Goal: Information Seeking & Learning: Learn about a topic

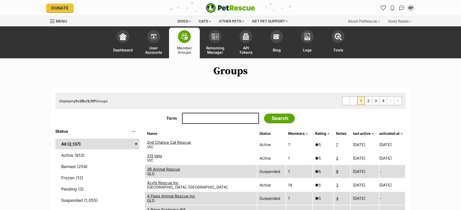
click at [61, 23] on span "Menu" at bounding box center [61, 21] width 11 height 4
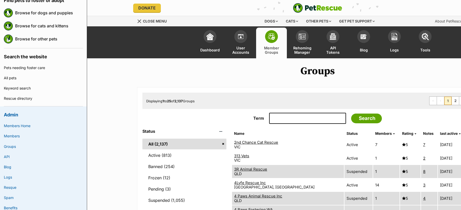
scroll to position [66, 0]
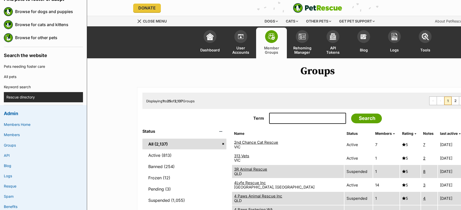
click at [27, 98] on link "Rescue directory" at bounding box center [44, 97] width 77 height 10
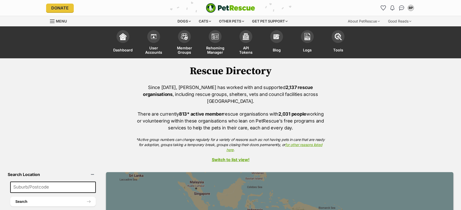
click at [42, 182] on input at bounding box center [53, 187] width 86 height 11
paste input "Logan"
click at [10, 197] on button "Search" at bounding box center [53, 202] width 86 height 10
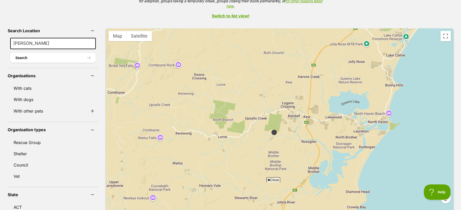
scroll to position [145, 0]
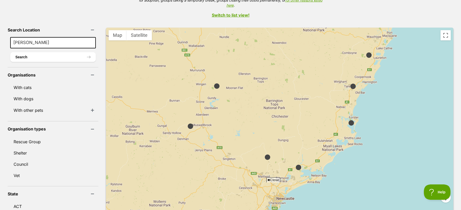
drag, startPoint x: 397, startPoint y: 153, endPoint x: 351, endPoint y: 89, distance: 78.7
click at [351, 89] on div at bounding box center [280, 128] width 348 height 200
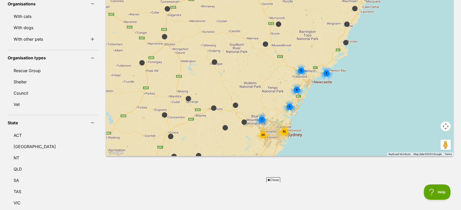
scroll to position [223, 0]
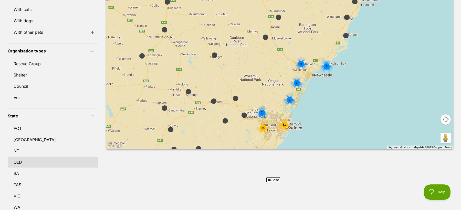
click at [23, 157] on link "QLD" at bounding box center [53, 162] width 91 height 11
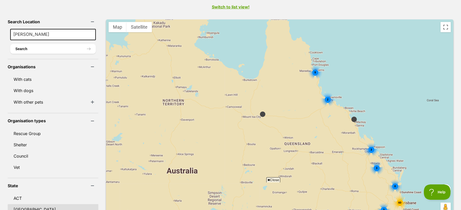
scroll to position [156, 0]
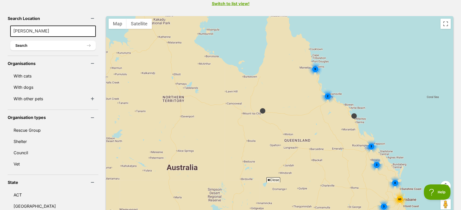
click at [43, 26] on input "Logan" at bounding box center [53, 31] width 86 height 11
click at [43, 41] on button "Search" at bounding box center [53, 46] width 86 height 10
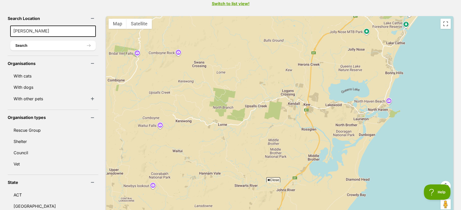
click at [272, 179] on span "Close" at bounding box center [274, 180] width 14 height 5
click at [35, 29] on input "Logan" at bounding box center [53, 31] width 86 height 11
type input "Logan city"
click at [28, 41] on button "Search" at bounding box center [53, 46] width 86 height 10
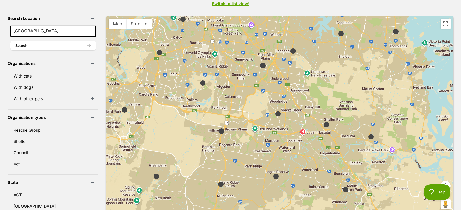
click at [156, 49] on img at bounding box center [159, 52] width 6 height 6
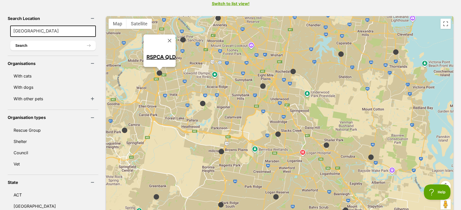
click at [191, 102] on div "RSPCA QLD" at bounding box center [280, 116] width 348 height 200
click at [192, 100] on div at bounding box center [280, 116] width 348 height 200
click at [200, 100] on img at bounding box center [203, 103] width 6 height 6
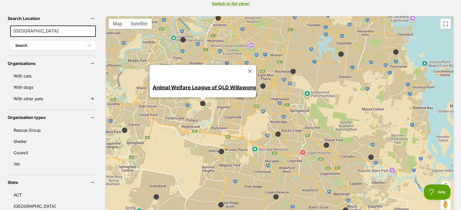
click at [121, 127] on img at bounding box center [124, 130] width 6 height 6
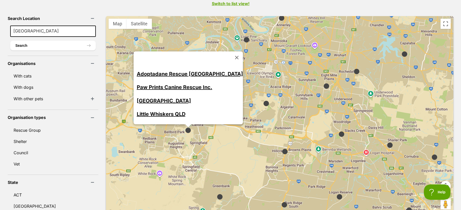
click at [159, 84] on link "Paw Prints Canine Rescue Inc." at bounding box center [175, 87] width 76 height 6
click at [217, 194] on img at bounding box center [220, 197] width 6 height 6
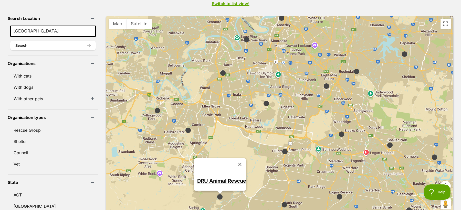
click at [218, 178] on link "DRU Animal Rescue" at bounding box center [221, 181] width 49 height 6
click at [282, 149] on img at bounding box center [285, 152] width 6 height 6
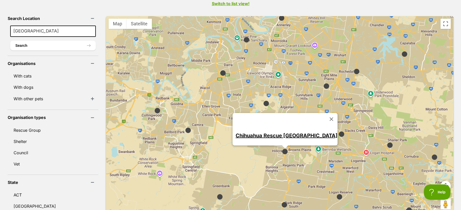
click at [281, 202] on img at bounding box center [284, 205] width 6 height 6
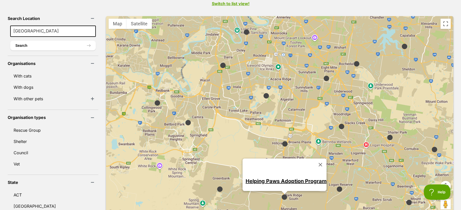
click at [281, 178] on link "Helping Paws Adoption Program" at bounding box center [286, 181] width 81 height 6
click at [336, 186] on img at bounding box center [339, 189] width 6 height 6
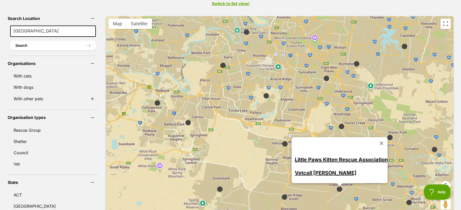
click at [339, 124] on img at bounding box center [342, 127] width 6 height 6
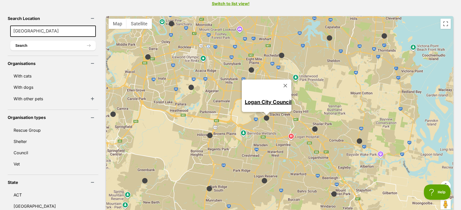
drag, startPoint x: 343, startPoint y: 137, endPoint x: 264, endPoint y: 128, distance: 80.1
click at [264, 128] on div "Logan City Council" at bounding box center [280, 116] width 348 height 200
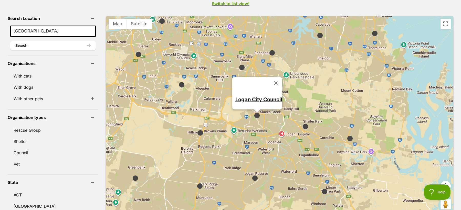
click at [322, 189] on img at bounding box center [325, 192] width 6 height 6
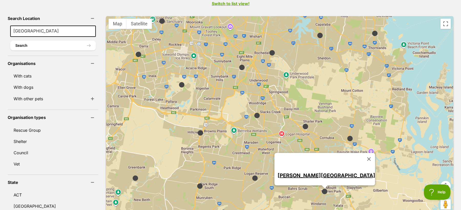
click at [302, 124] on img at bounding box center [305, 127] width 6 height 6
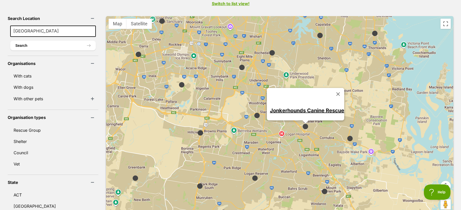
click at [254, 113] on img at bounding box center [257, 116] width 6 height 6
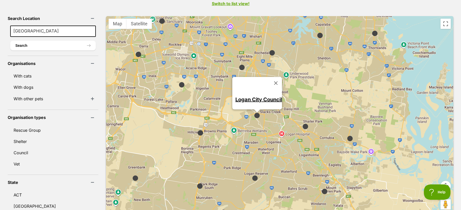
click at [238, 96] on link "Logan City Council" at bounding box center [259, 99] width 47 height 6
click at [302, 124] on img at bounding box center [305, 127] width 6 height 6
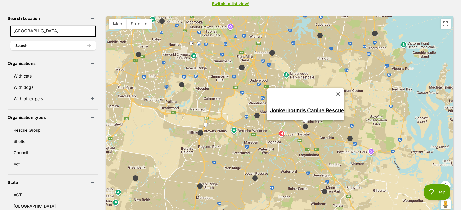
click at [306, 107] on link "Jonkerhounds Canine Rescue" at bounding box center [307, 110] width 74 height 6
click at [347, 136] on img at bounding box center [350, 139] width 6 height 6
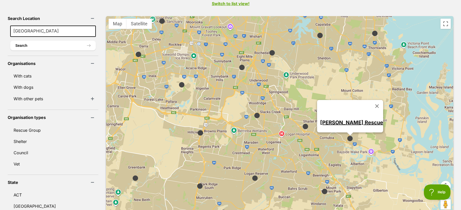
click at [336, 119] on link "JUDD Rescue" at bounding box center [351, 122] width 63 height 6
click at [264, 50] on div "JUDD Rescue" at bounding box center [280, 116] width 348 height 200
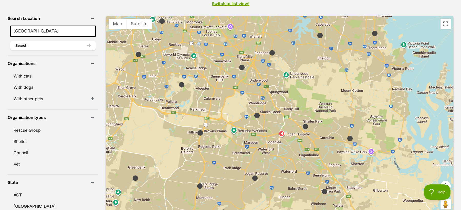
click at [269, 50] on img at bounding box center [272, 53] width 6 height 6
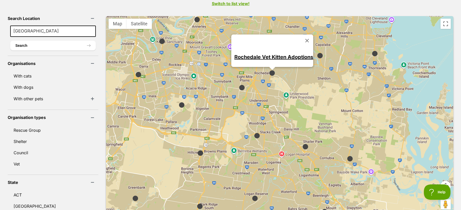
click at [231, 77] on div "Rochedale Vet Kitten Adoptions" at bounding box center [280, 116] width 348 height 200
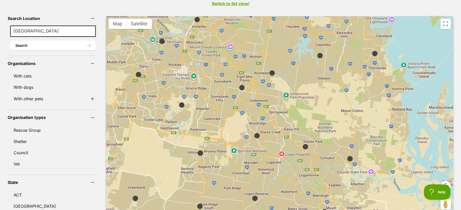
click at [239, 85] on img at bounding box center [242, 88] width 6 height 6
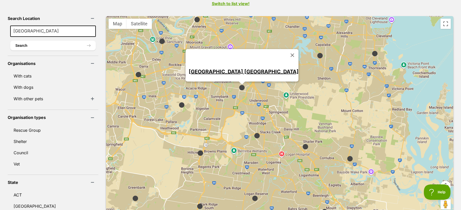
click at [317, 53] on img at bounding box center [320, 56] width 6 height 6
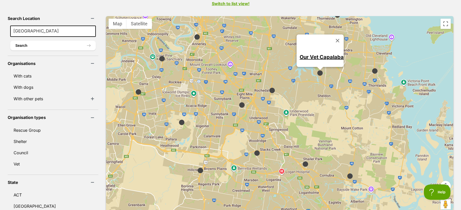
click at [363, 69] on div "Our Vet Capalaba" at bounding box center [280, 116] width 348 height 200
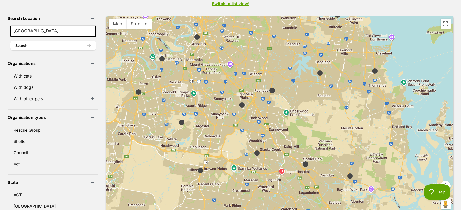
click at [372, 68] on img at bounding box center [375, 71] width 6 height 6
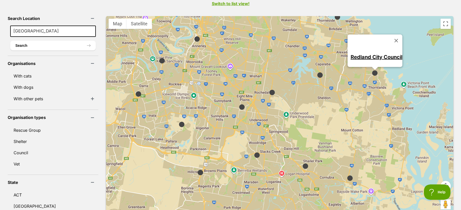
click at [194, 36] on img at bounding box center [197, 39] width 6 height 6
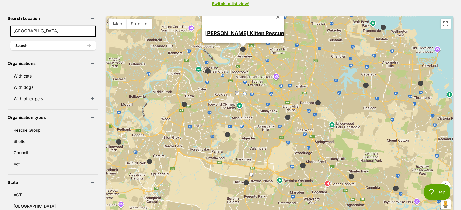
drag, startPoint x: 196, startPoint y: 116, endPoint x: 242, endPoint y: 92, distance: 52.6
click at [242, 92] on div "Forever Yours Kitten Rescue" at bounding box center [280, 116] width 348 height 200
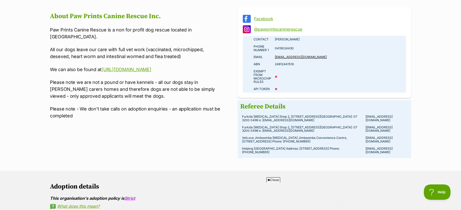
scroll to position [361, 0]
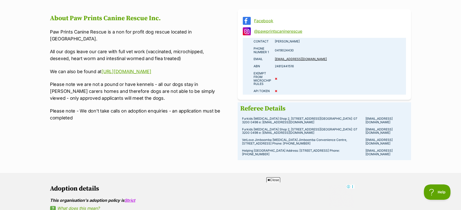
click at [79, 15] on h2 "About Paw Prints Canine Rescue Inc." at bounding box center [136, 19] width 173 height 8
click at [137, 15] on h2 "About Paw Prints Canine Rescue Inc." at bounding box center [136, 19] width 173 height 8
copy h2 "Paw Prints Canine Rescue"
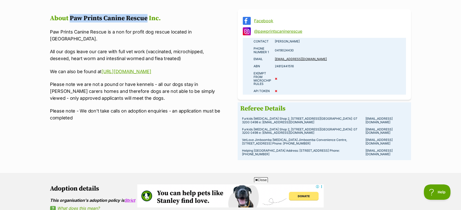
scroll to position [0, 0]
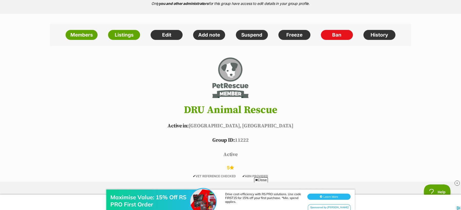
scroll to position [106, 0]
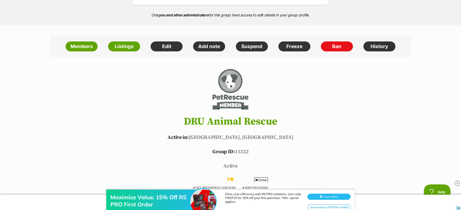
click at [208, 118] on h1 "DRU Animal Rescue" at bounding box center [230, 121] width 377 height 11
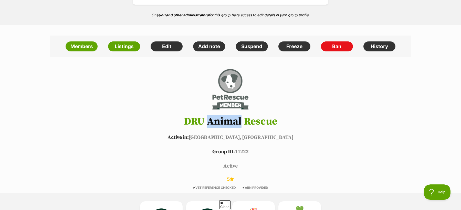
click at [208, 118] on h1 "DRU Animal Rescue" at bounding box center [230, 121] width 377 height 11
copy header "DRU Animal Rescue"
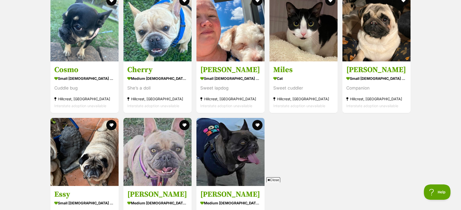
scroll to position [661, 0]
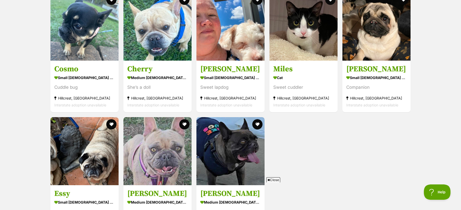
click at [274, 180] on span "Close" at bounding box center [274, 180] width 14 height 5
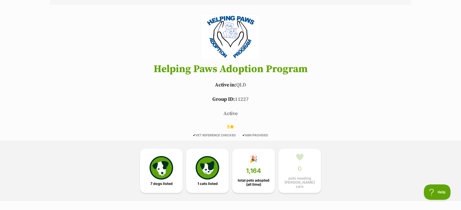
scroll to position [146, 0]
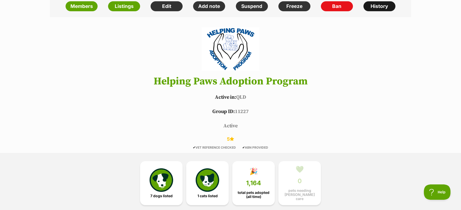
click at [375, 10] on link "History" at bounding box center [380, 6] width 32 height 10
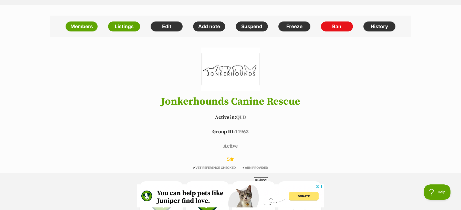
scroll to position [128, 0]
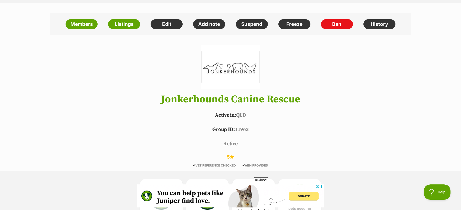
click at [198, 103] on h1 "Jonkerhounds Canine Rescue" at bounding box center [230, 99] width 377 height 11
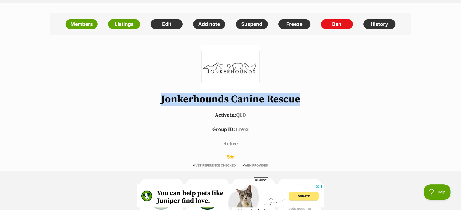
click at [198, 103] on h1 "Jonkerhounds Canine Rescue" at bounding box center [230, 99] width 377 height 11
copy header "Jonkerhounds Canine Rescue"
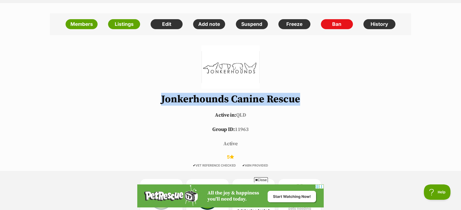
scroll to position [0, 0]
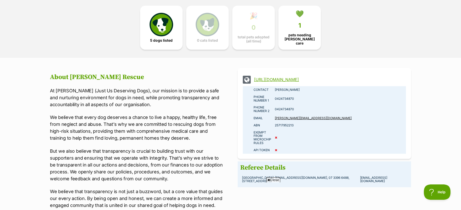
click at [78, 76] on h2 "About [PERSON_NAME] Rescue" at bounding box center [136, 78] width 173 height 8
click at [92, 74] on h2 "About [PERSON_NAME] Rescue" at bounding box center [136, 78] width 173 height 8
copy h2 "[PERSON_NAME] Rescue"
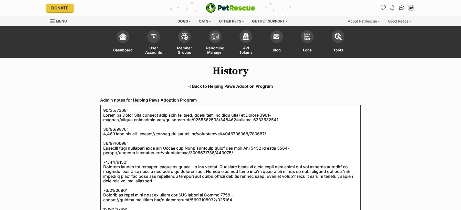
click at [259, 88] on link "< Back to Helping Paws Adoption Program" at bounding box center [230, 86] width 461 height 5
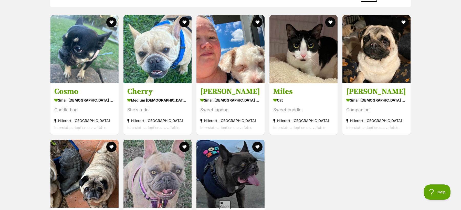
scroll to position [640, 0]
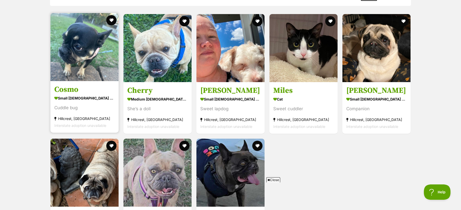
click at [98, 111] on section "small female Dog Cuddle bug Hillcrest, QLD Interstate adoption unavailable" at bounding box center [84, 112] width 60 height 35
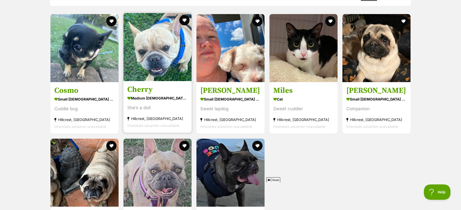
click at [151, 112] on section "medium female Dog She’s a doll Hillcrest, QLD Interstate adoption unavailable" at bounding box center [157, 112] width 60 height 35
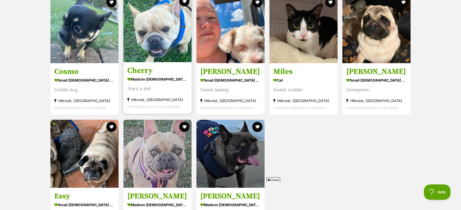
scroll to position [659, 0]
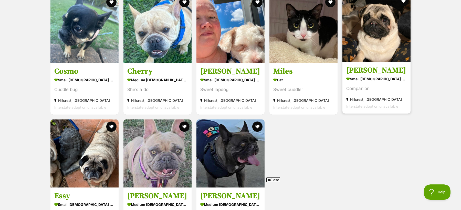
click at [370, 90] on section "small male Dog Companion Hillcrest, QLD Interstate adoption unavailable" at bounding box center [376, 92] width 60 height 35
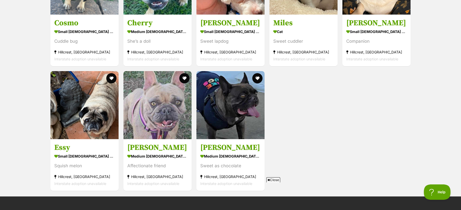
scroll to position [717, 0]
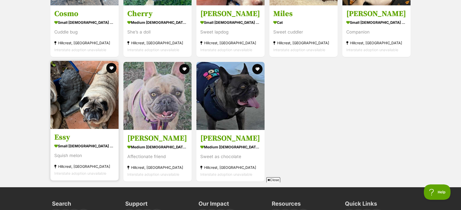
click at [113, 144] on div "small female Dog" at bounding box center [84, 145] width 60 height 7
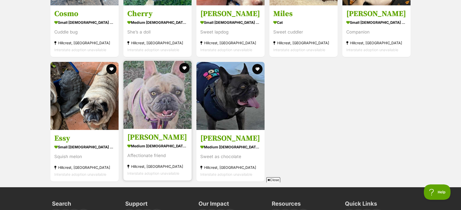
click at [149, 144] on div "medium female Dog" at bounding box center [157, 145] width 60 height 7
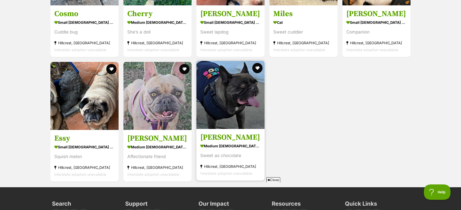
click at [219, 144] on div "medium male Dog" at bounding box center [230, 145] width 60 height 7
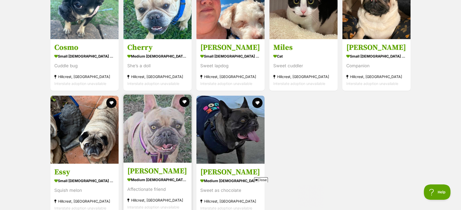
scroll to position [694, 0]
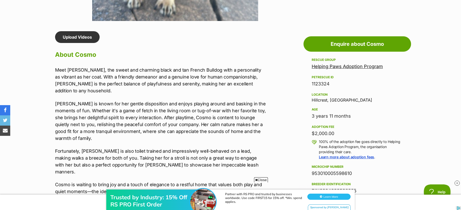
click at [202, 70] on p "Meet Cosmo, the sweet and charming black and tan French Bulldog with a personal…" at bounding box center [161, 81] width 212 height 28
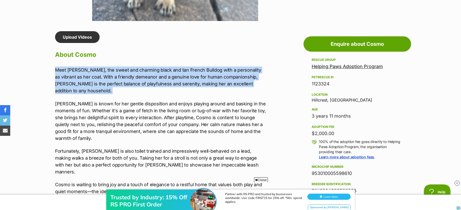
click at [202, 70] on p "Meet Cosmo, the sweet and charming black and tan French Bulldog with a personal…" at bounding box center [161, 81] width 212 height 28
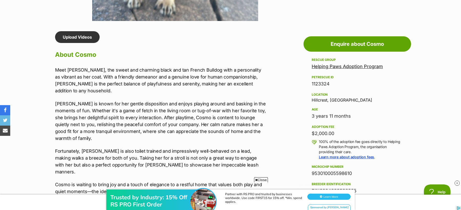
click at [103, 108] on p "Cosmo is known for her gentle disposition and enjoys playing around and basking…" at bounding box center [161, 121] width 212 height 42
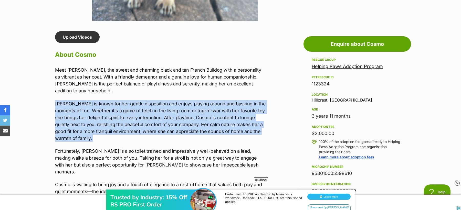
click at [103, 108] on p "Cosmo is known for her gentle disposition and enjoys playing around and basking…" at bounding box center [161, 121] width 212 height 42
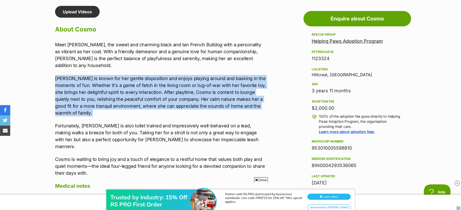
scroll to position [448, 0]
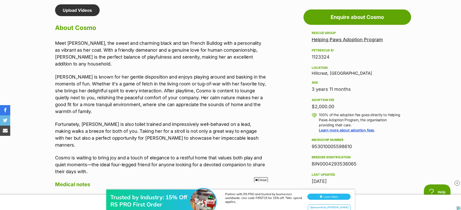
click at [111, 155] on p "Cosmo is waiting to bring joy and a touch of elegance to a restful home that va…" at bounding box center [161, 165] width 212 height 21
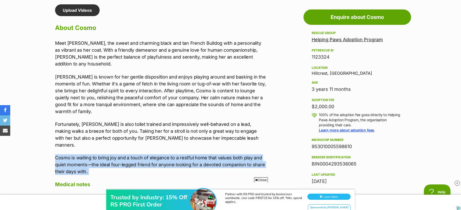
click at [111, 155] on p "Cosmo is waiting to bring joy and a touch of elegance to a restful home that va…" at bounding box center [161, 165] width 212 height 21
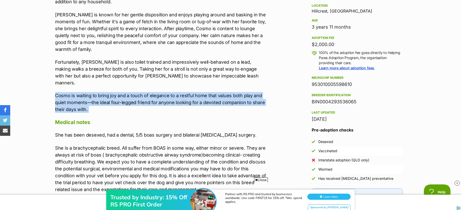
scroll to position [511, 0]
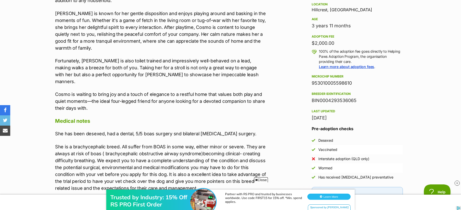
click at [111, 144] on p "She is a brachycephalic breed. All suffer from BOAS in some way, either minor o…" at bounding box center [161, 168] width 212 height 48
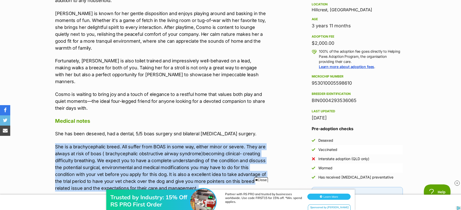
click at [111, 144] on p "She is a brachycephalic breed. All suffer from BOAS in some way, either minor o…" at bounding box center [161, 168] width 212 height 48
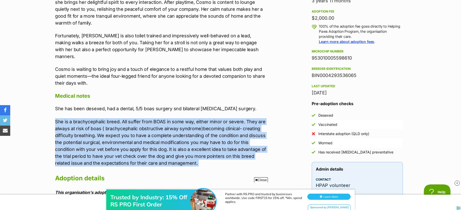
scroll to position [536, 0]
click at [90, 119] on p "She is a brachycephalic breed. All suffer from BOAS in some way, either minor o…" at bounding box center [161, 143] width 212 height 48
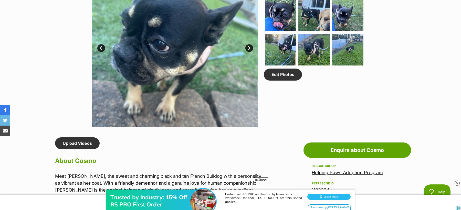
scroll to position [0, 0]
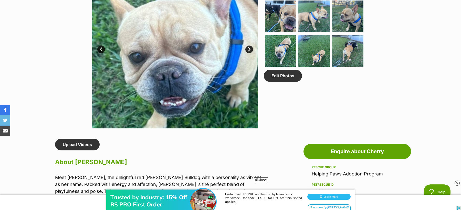
scroll to position [299, 0]
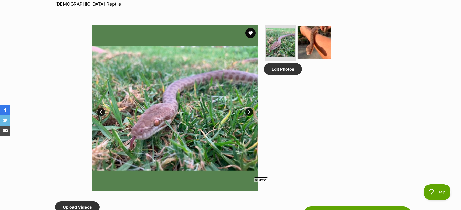
click at [310, 42] on img at bounding box center [314, 42] width 33 height 33
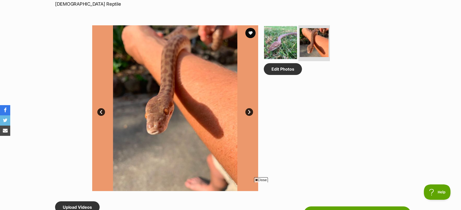
click at [287, 48] on img at bounding box center [280, 42] width 33 height 33
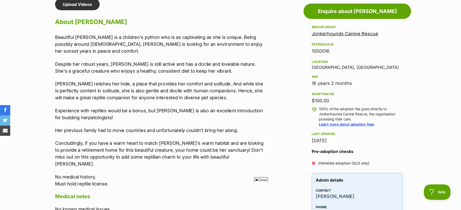
scroll to position [453, 0]
